Goal: Information Seeking & Learning: Learn about a topic

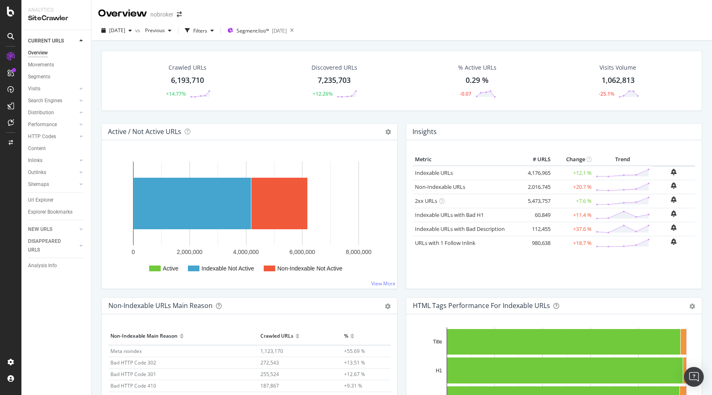
drag, startPoint x: 0, startPoint y: 0, endPoint x: 96, endPoint y: 90, distance: 132.0
click at [96, 90] on div "Crawled URLs 6,193,710 +14.77% Discovered URLs 7,235,703 +12.26% % Active URLs …" at bounding box center [401, 238] width 620 height 395
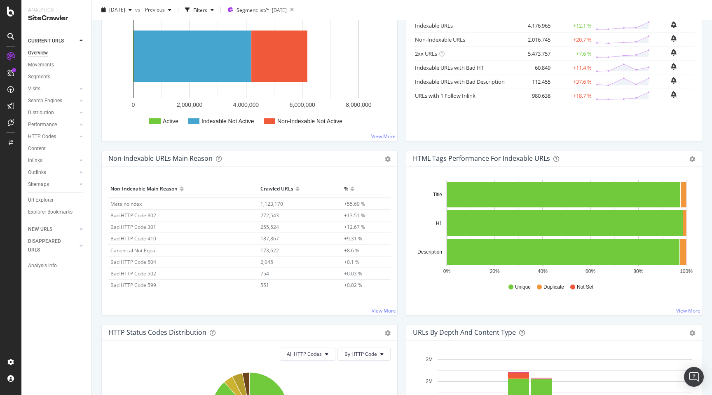
click at [403, 150] on div "HTML Tags Performance for Indexable URLs Bar Bar (by Percentage) Table Export a…" at bounding box center [554, 237] width 304 height 174
click at [401, 320] on div "Non-Indexable URLs Main Reason Pie Table Export as CSV Add to Custom Report Hol…" at bounding box center [249, 237] width 304 height 174
click at [400, 320] on div "Non-Indexable URLs Main Reason Pie Table Export as CSV Add to Custom Report Hol…" at bounding box center [249, 237] width 304 height 174
click at [402, 315] on div "HTML Tags Performance for Indexable URLs Bar Bar (by Percentage) Table Export a…" at bounding box center [554, 237] width 304 height 174
click at [404, 145] on div "Insights Metric # URLS Change Trend Indexable URLs 4,176,965 +12.1 % Non-Indexa…" at bounding box center [554, 63] width 304 height 174
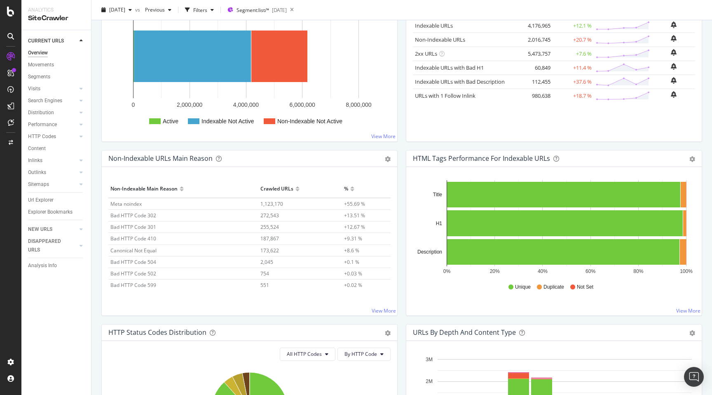
click at [402, 189] on div "HTML Tags Performance for Indexable URLs Bar Bar (by Percentage) Table Export a…" at bounding box center [554, 237] width 304 height 174
click at [271, 202] on span "1,123,170" at bounding box center [271, 203] width 23 height 7
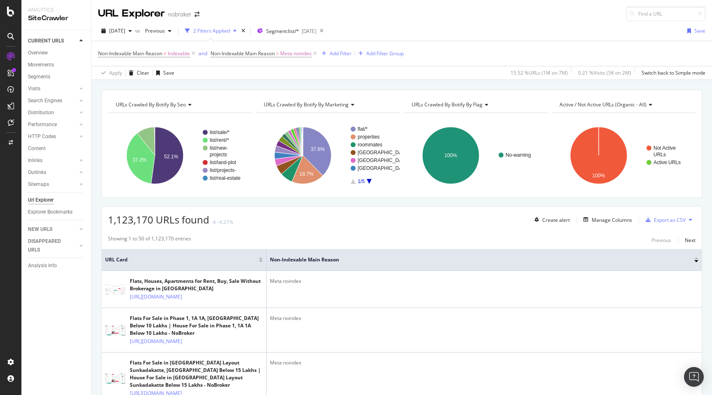
click at [78, 161] on div at bounding box center [81, 160] width 8 height 8
click at [59, 170] on link "Top Charts" at bounding box center [59, 172] width 54 height 9
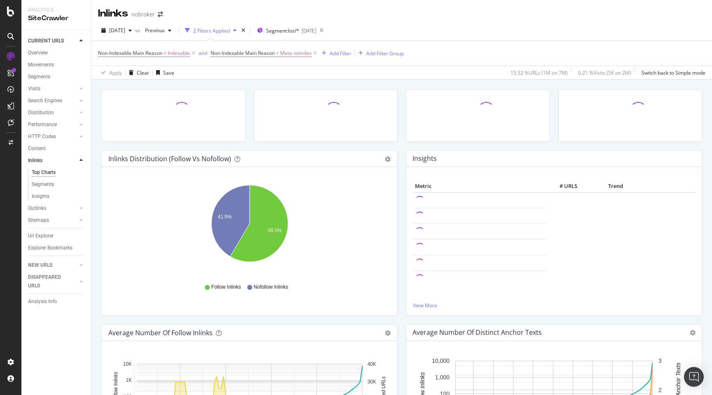
click at [402, 148] on div at bounding box center [478, 119] width 152 height 61
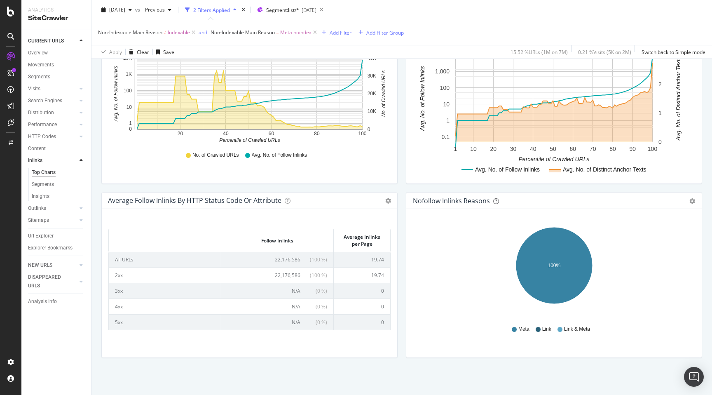
scroll to position [32, 0]
drag, startPoint x: 270, startPoint y: 307, endPoint x: 302, endPoint y: 306, distance: 32.1
click at [302, 306] on td "22,176,586 ( 100 % )" at bounding box center [277, 306] width 112 height 16
drag, startPoint x: 108, startPoint y: 306, endPoint x: 304, endPoint y: 307, distance: 195.2
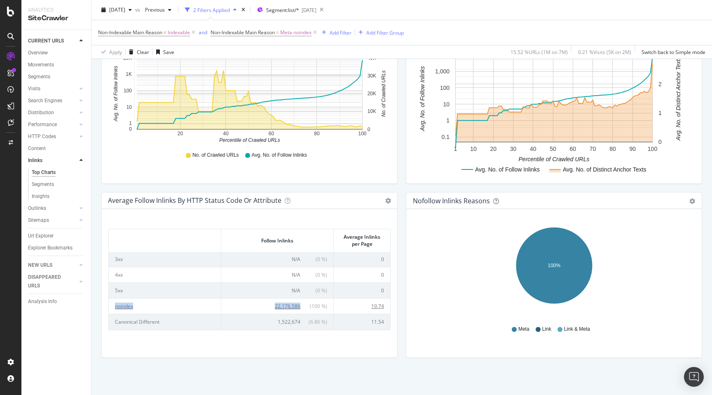
click at [304, 307] on table "Follow Inlinks Average Inlinks per Page All URLs 22,176,586 ( 100 % ) 19.74 2xx…" at bounding box center [249, 275] width 282 height 110
copy tr "noindex 22,176,586"
click at [301, 350] on div "Follow Inlinks Average Inlinks per Page Follow Inlinks Average Inlinks per Page…" at bounding box center [249, 286] width 282 height 129
drag, startPoint x: 109, startPoint y: 322, endPoint x: 300, endPoint y: 322, distance: 191.1
click at [300, 322] on tr "Canonical Different 1,522,674 ( 6.86 % ) 11.54" at bounding box center [249, 321] width 281 height 16
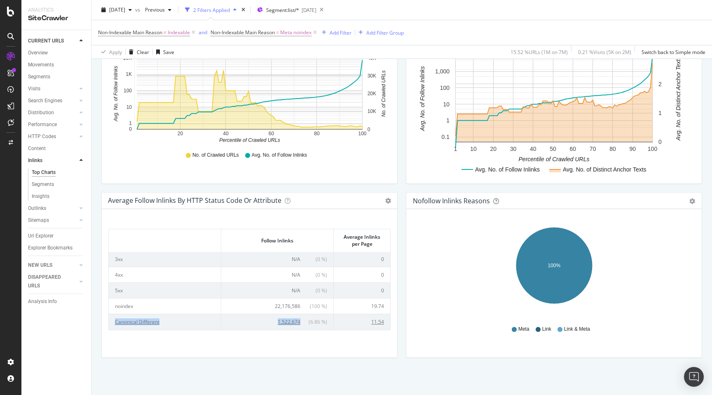
copy tr "Canonical Different 1,522,674"
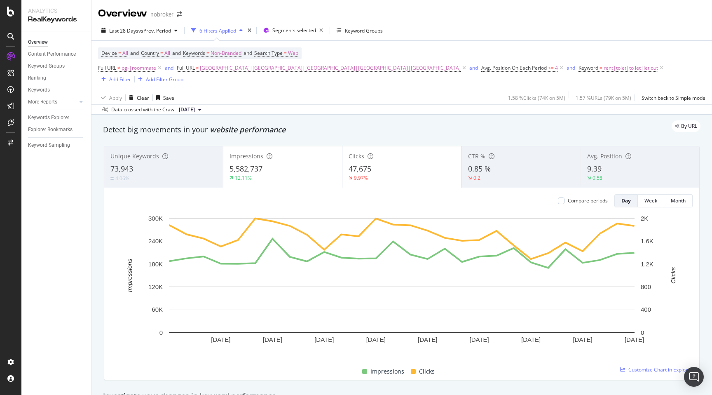
click at [426, 120] on div "By URL" at bounding box center [397, 126] width 605 height 12
click at [457, 120] on div "By URL" at bounding box center [397, 126] width 605 height 12
click at [347, 124] on div "Detect big movements in your website performance" at bounding box center [401, 129] width 597 height 11
